Goal: Task Accomplishment & Management: Manage account settings

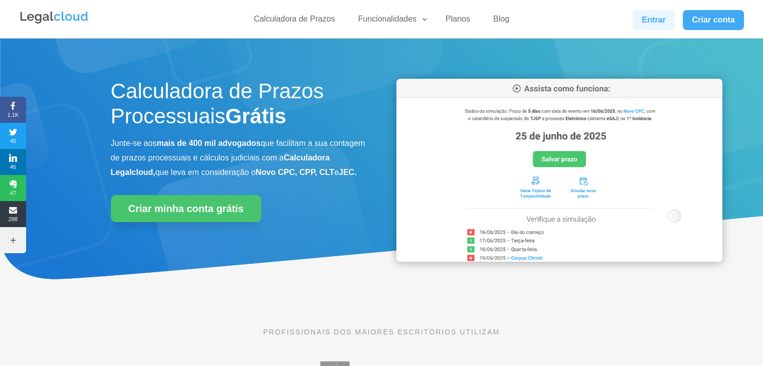
click at [405, 21] on link "Entrar" at bounding box center [653, 20] width 42 height 20
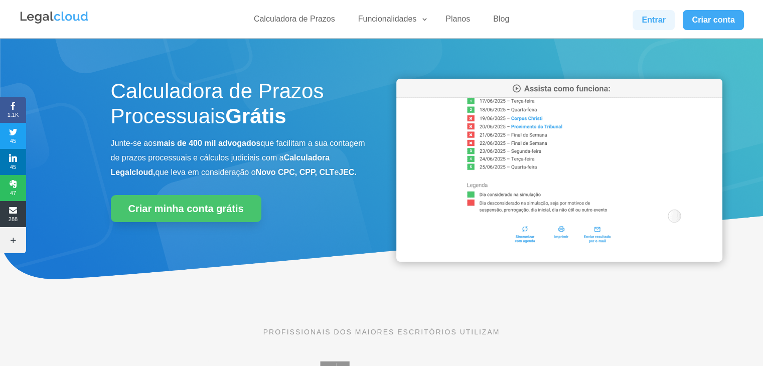
click at [639, 18] on link "Entrar" at bounding box center [653, 20] width 42 height 20
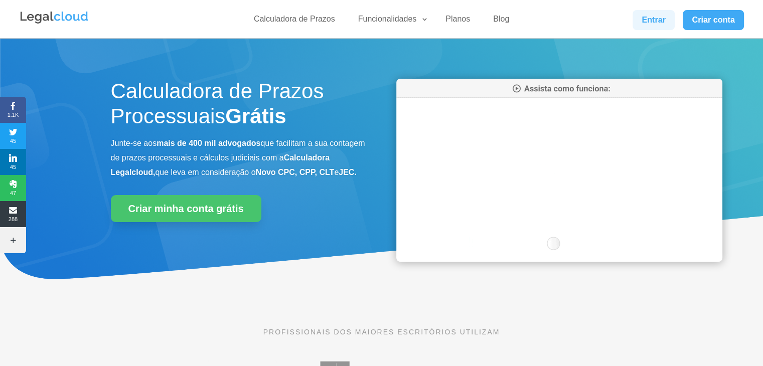
click at [662, 11] on link "Entrar" at bounding box center [653, 20] width 42 height 20
